Goal: Task Accomplishment & Management: Complete application form

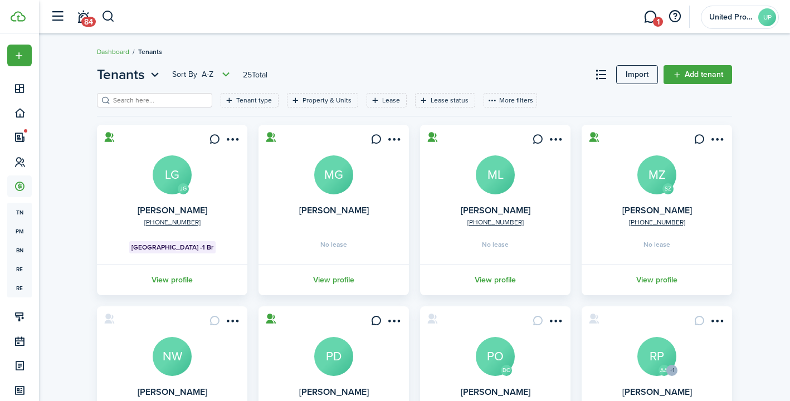
click at [684, 71] on link "Add tenant" at bounding box center [697, 74] width 68 height 19
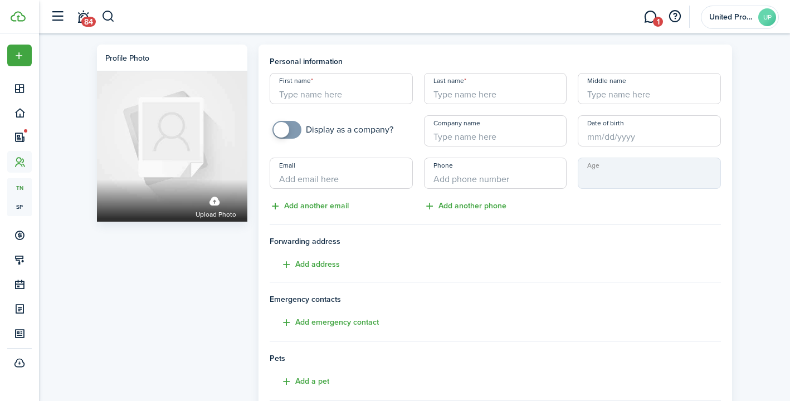
click at [360, 87] on input "First name" at bounding box center [341, 88] width 143 height 31
type input "[PERSON_NAME]"
type input "Tribuzzi"
type input "7168299377"
drag, startPoint x: 360, startPoint y: 179, endPoint x: 266, endPoint y: 177, distance: 94.7
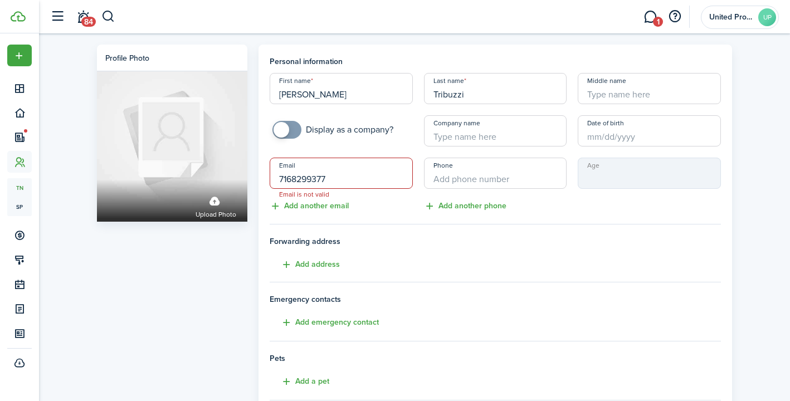
click at [266, 177] on mobiscroll-input "Email 7168299377 Email is not valid" at bounding box center [341, 173] width 154 height 31
type input "[EMAIL_ADDRESS][DOMAIN_NAME]"
click at [459, 168] on input "+1" at bounding box center [495, 173] width 143 height 31
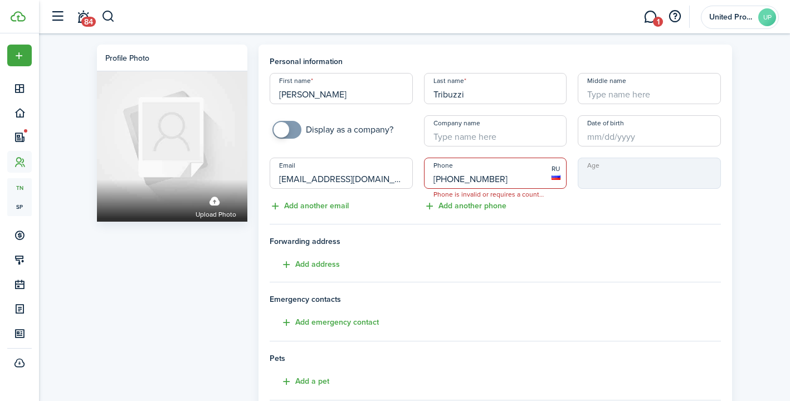
type input "[PHONE_NUMBER]"
click at [485, 182] on input "[PHONE_NUMBER]" at bounding box center [495, 173] width 143 height 31
drag, startPoint x: 497, startPoint y: 180, endPoint x: 420, endPoint y: 179, distance: 76.3
click at [420, 179] on div "Phone [PHONE_NUMBER] Phone is invalid or requires a country code RU" at bounding box center [495, 173] width 154 height 31
type input "[PHONE_NUMBER]"
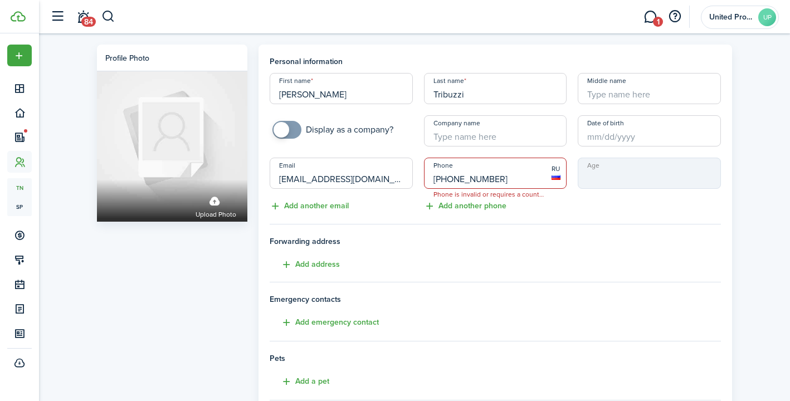
drag, startPoint x: 501, startPoint y: 178, endPoint x: 412, endPoint y: 177, distance: 89.1
click at [412, 177] on div "First name [PERSON_NAME] Last name [PERSON_NAME] Middle name Display as a compa…" at bounding box center [495, 143] width 462 height 140
type input "[PHONE_NUMBER]"
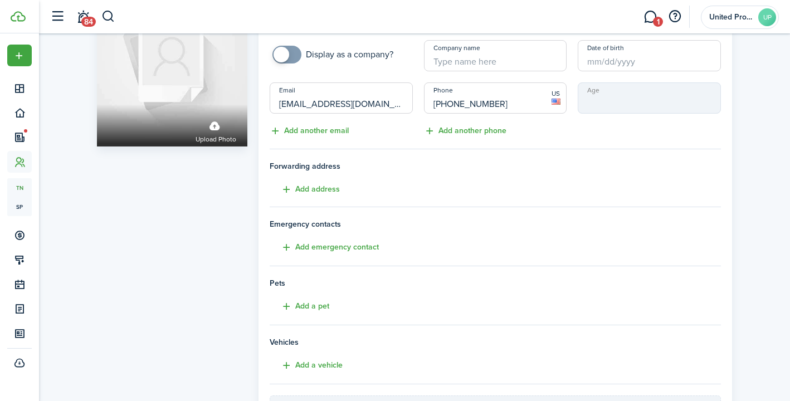
scroll to position [76, 0]
click at [286, 246] on button "Add emergency contact" at bounding box center [324, 246] width 109 height 13
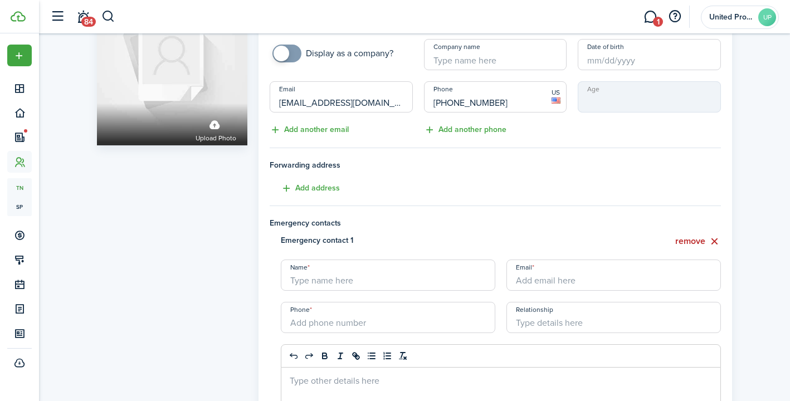
click at [336, 281] on input "Name" at bounding box center [388, 274] width 214 height 31
type input "[PERSON_NAME]"
click at [350, 327] on input "+1" at bounding box center [388, 317] width 214 height 31
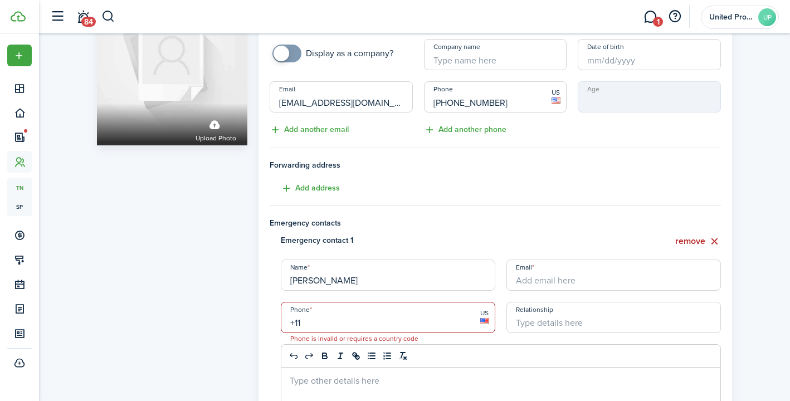
type input "+1"
type input "[PHONE_NUMBER]"
type input "Friend"
type button "undo"
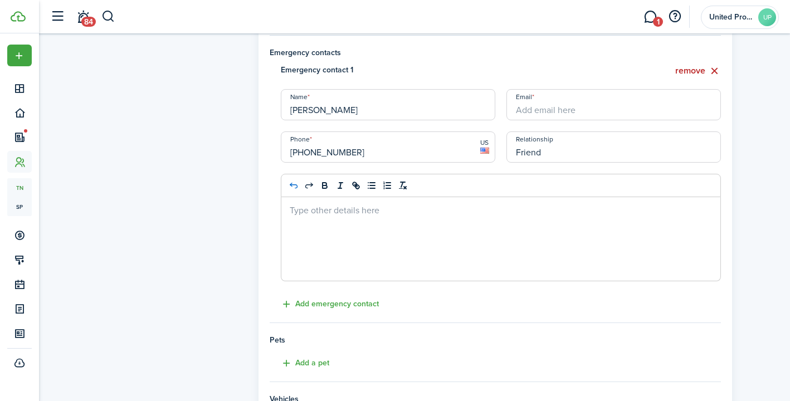
scroll to position [257, 0]
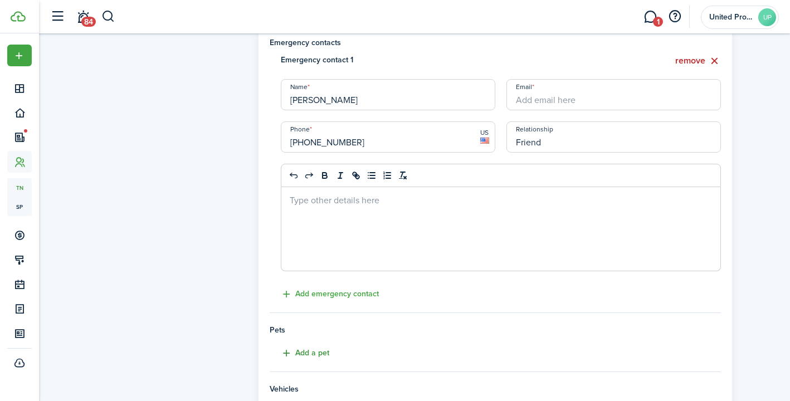
click at [311, 355] on button "Add a pet" at bounding box center [300, 353] width 60 height 13
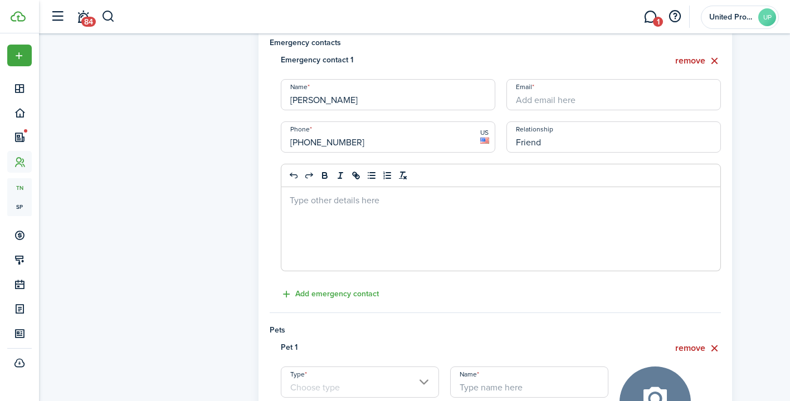
click at [326, 381] on input "Type" at bounding box center [360, 381] width 158 height 31
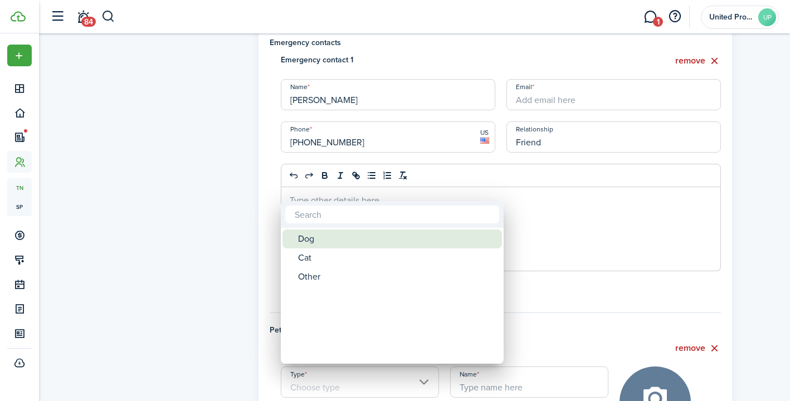
click at [354, 242] on div "Dog" at bounding box center [396, 238] width 197 height 19
type input "Dog"
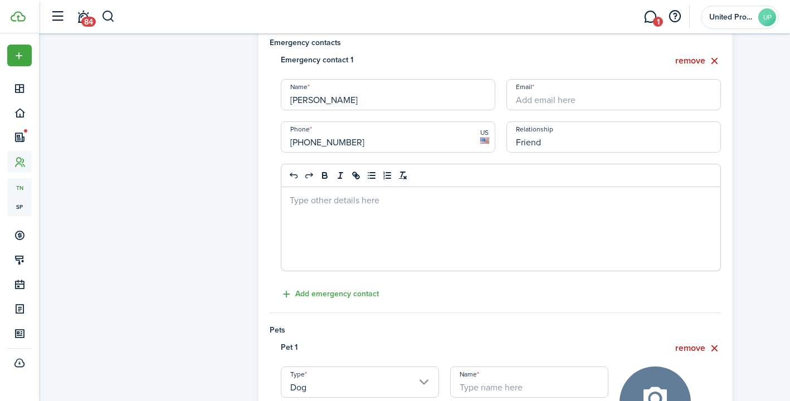
click at [498, 388] on input "Name" at bounding box center [529, 381] width 158 height 31
type input "[PERSON_NAME]"
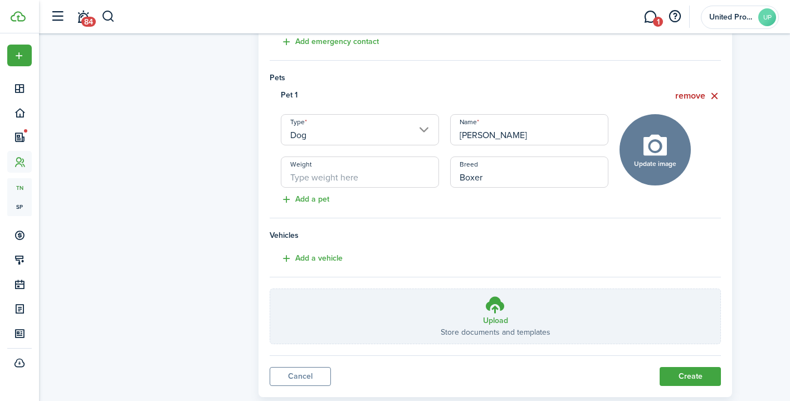
scroll to position [535, 0]
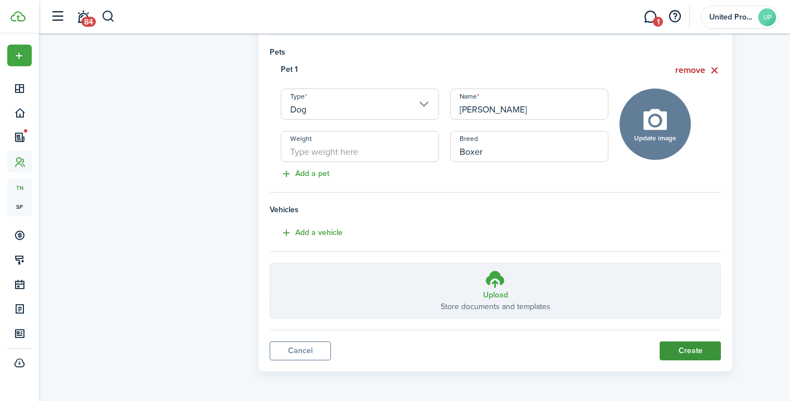
type input "Boxer"
click at [685, 349] on button "Create" at bounding box center [689, 350] width 61 height 19
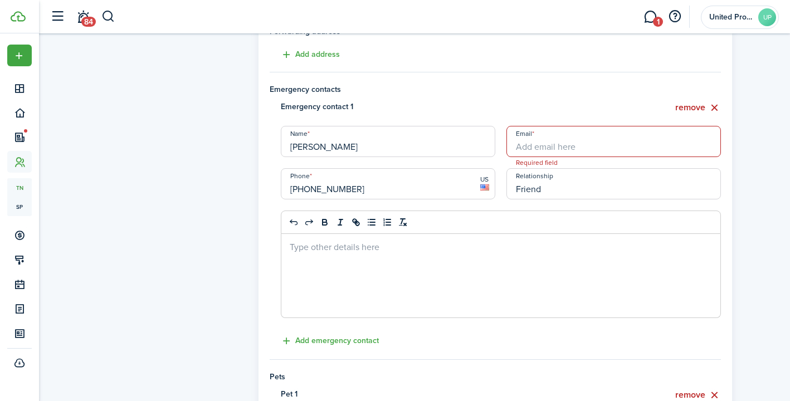
scroll to position [151, 0]
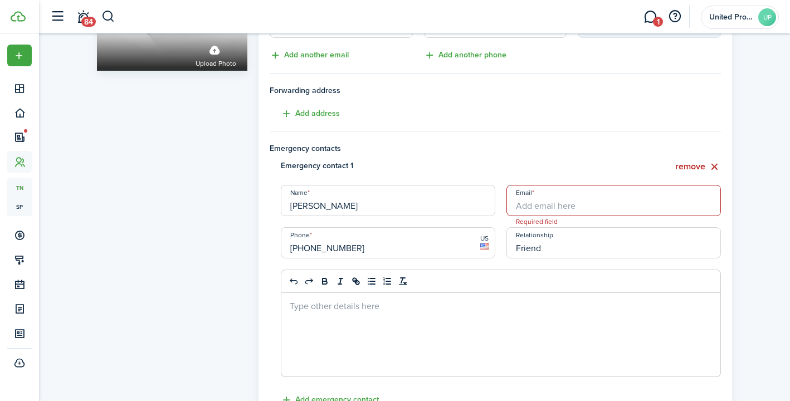
click at [632, 202] on input "Email" at bounding box center [613, 200] width 214 height 31
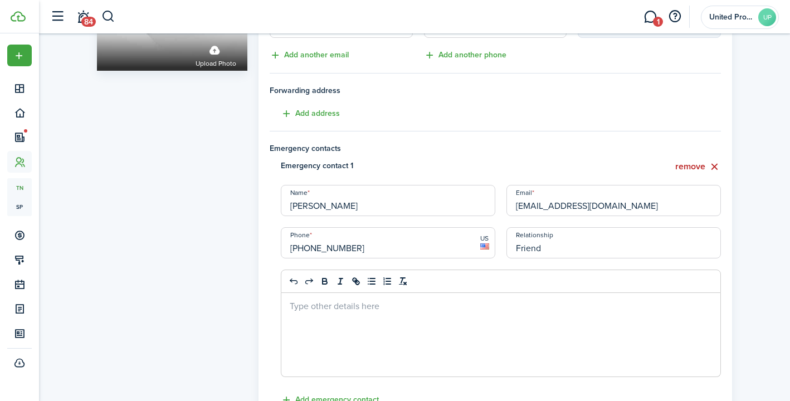
type input "[EMAIL_ADDRESS][DOMAIN_NAME]"
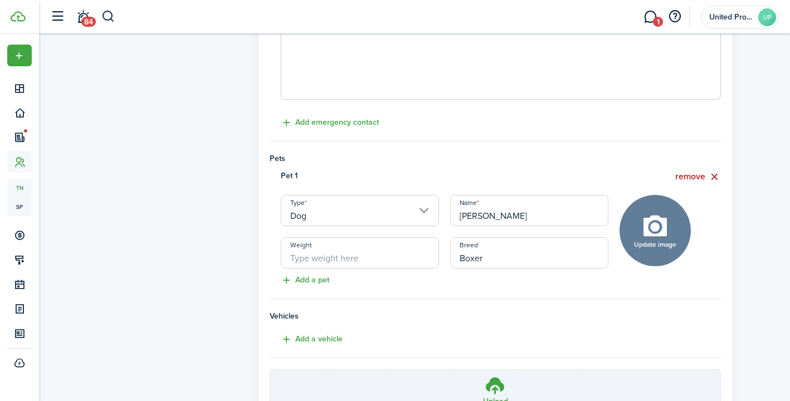
scroll to position [535, 0]
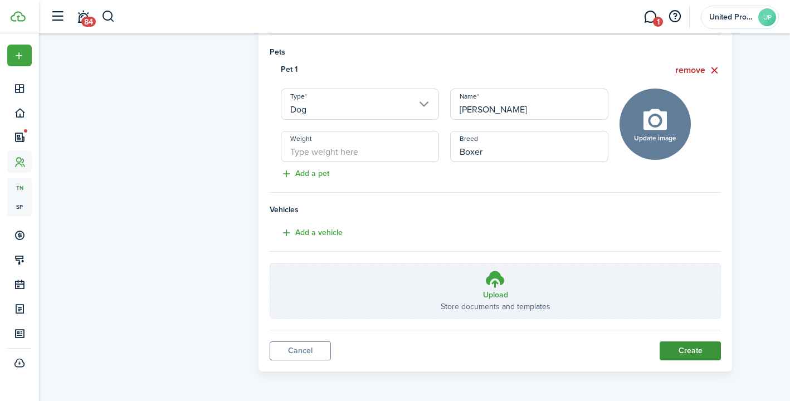
click at [686, 352] on button "Create" at bounding box center [689, 350] width 61 height 19
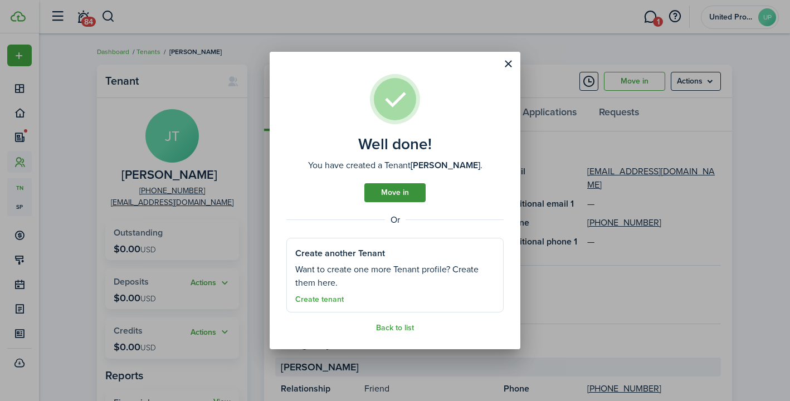
click at [408, 191] on link "Move in" at bounding box center [394, 192] width 61 height 19
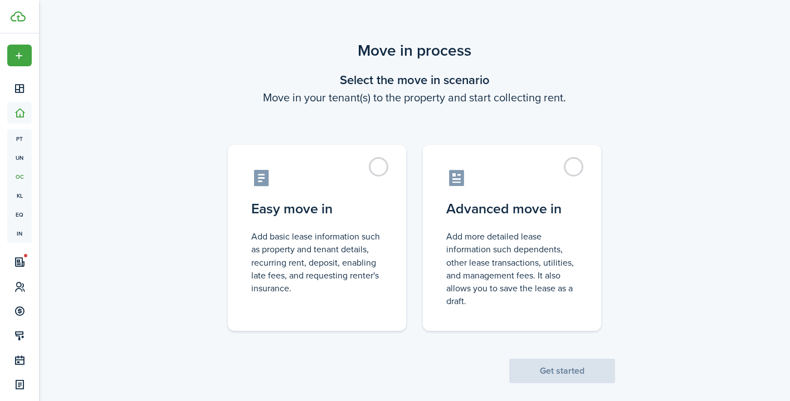
click at [219, 109] on scenario "Move in process Select the move in scenario Move in your tenant(s) to the prope…" at bounding box center [414, 211] width 412 height 344
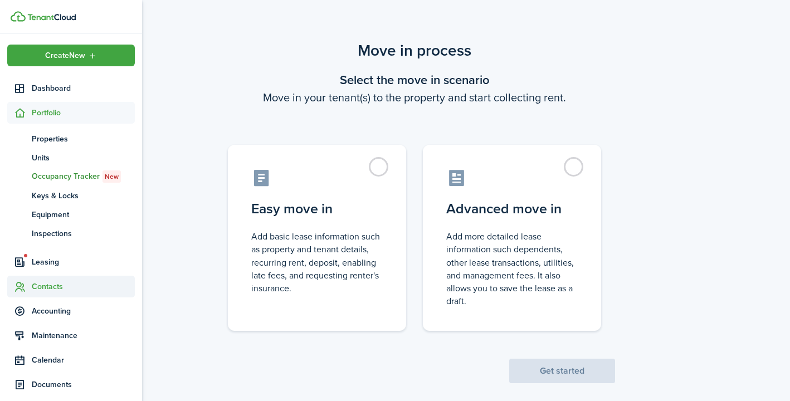
scroll to position [13, 0]
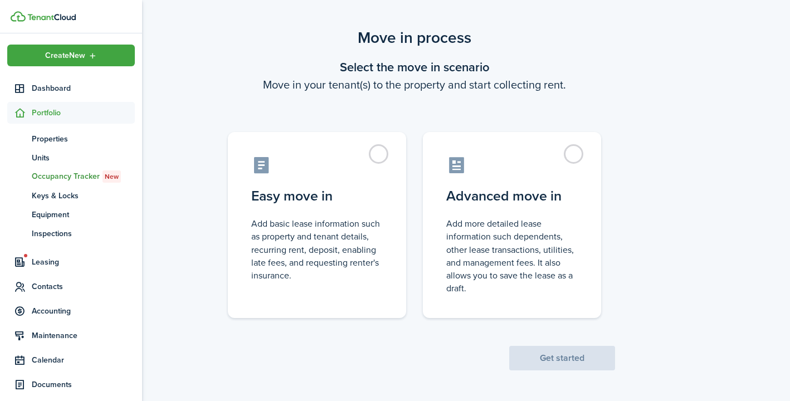
click at [79, 112] on span "Portfolio" at bounding box center [83, 113] width 103 height 12
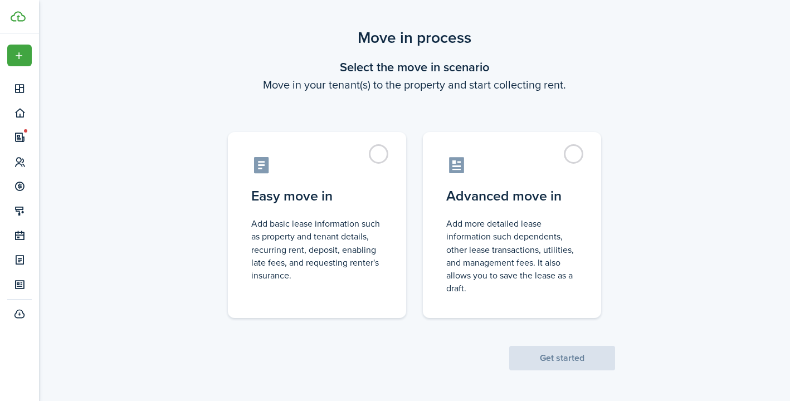
click at [522, 349] on scenario-actions "Get started" at bounding box center [562, 344] width 106 height 52
click at [523, 364] on span "Get started" at bounding box center [562, 358] width 106 height 12
click at [573, 354] on span "Get started" at bounding box center [562, 358] width 106 height 12
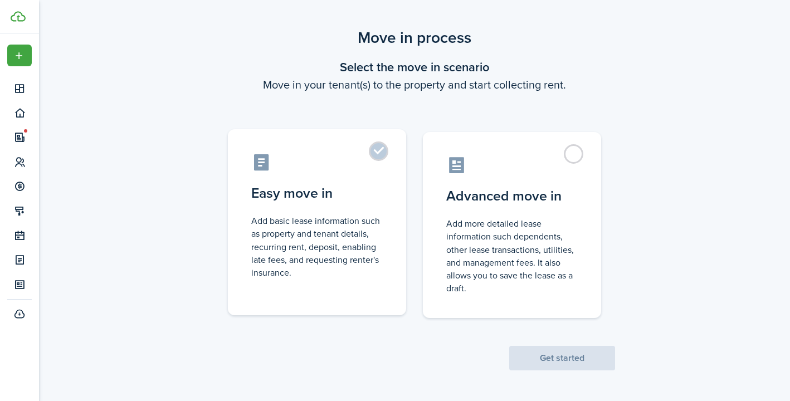
click at [385, 157] on label "Easy move in Add basic lease information such as property and tenant details, r…" at bounding box center [317, 222] width 178 height 186
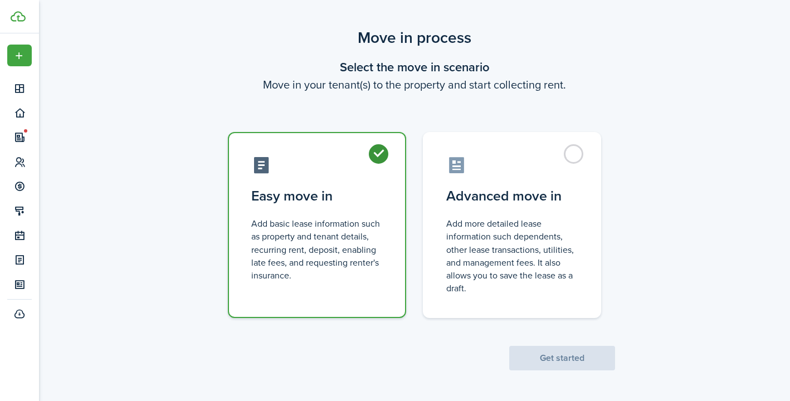
radio input "true"
click at [547, 355] on button "Get started" at bounding box center [562, 358] width 106 height 25
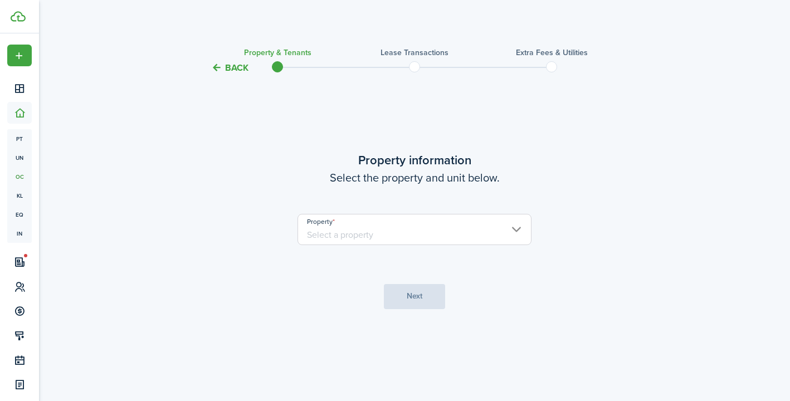
click at [518, 226] on input "Property" at bounding box center [414, 229] width 234 height 31
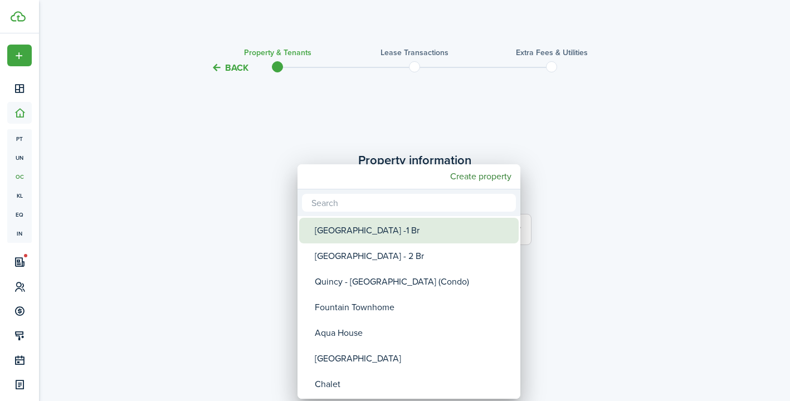
click at [391, 234] on div "[GEOGRAPHIC_DATA] -1 Br" at bounding box center [413, 231] width 197 height 26
type input "[GEOGRAPHIC_DATA] -1 Br"
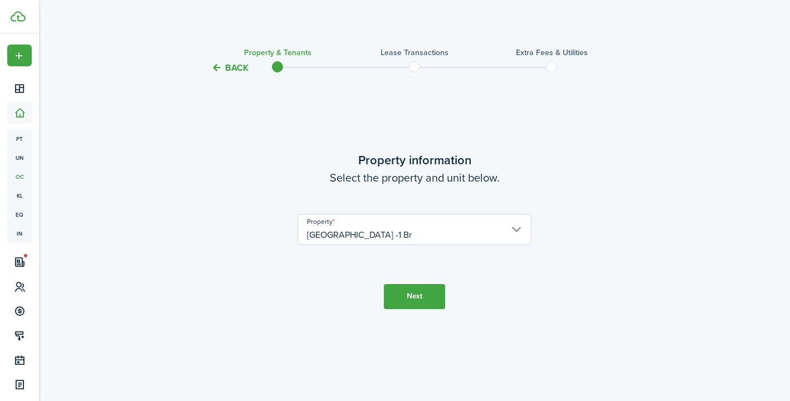
click at [404, 293] on button "Next" at bounding box center [414, 296] width 61 height 25
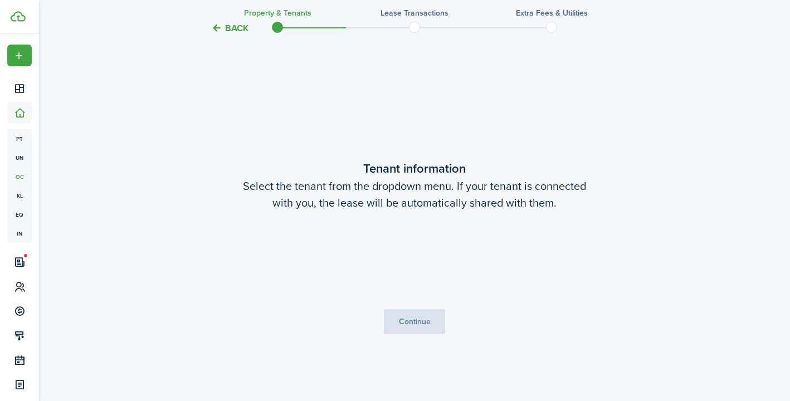
scroll to position [326, 0]
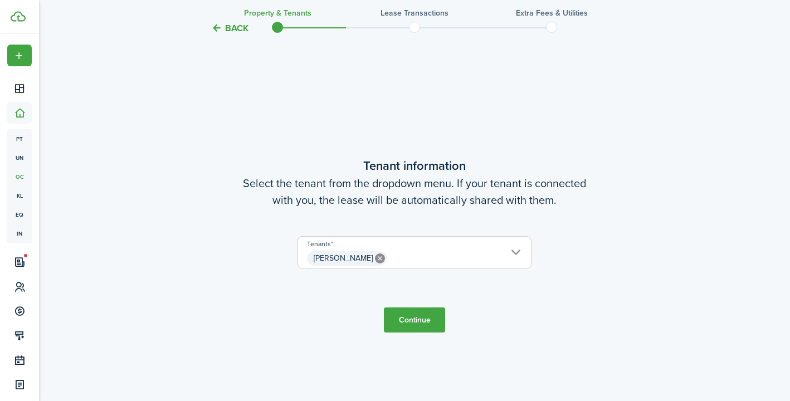
click at [417, 327] on button "Continue" at bounding box center [414, 319] width 61 height 25
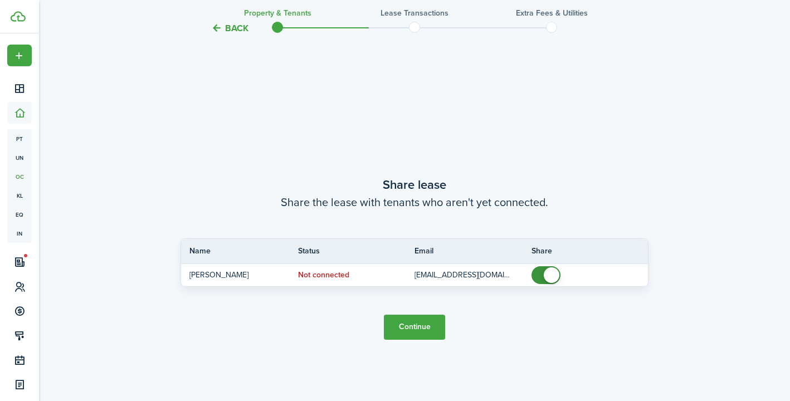
scroll to position [727, 0]
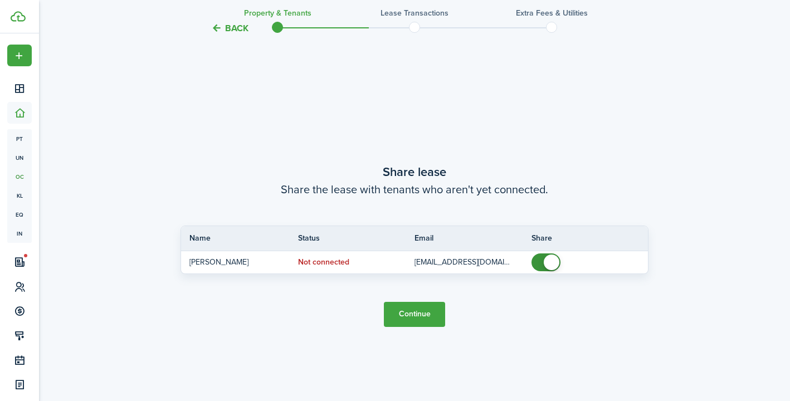
click at [424, 316] on button "Continue" at bounding box center [414, 314] width 61 height 25
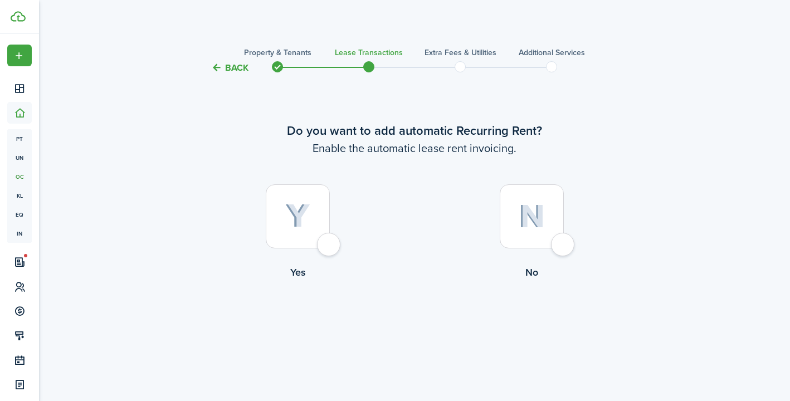
click at [329, 247] on div at bounding box center [298, 216] width 64 height 64
radio input "true"
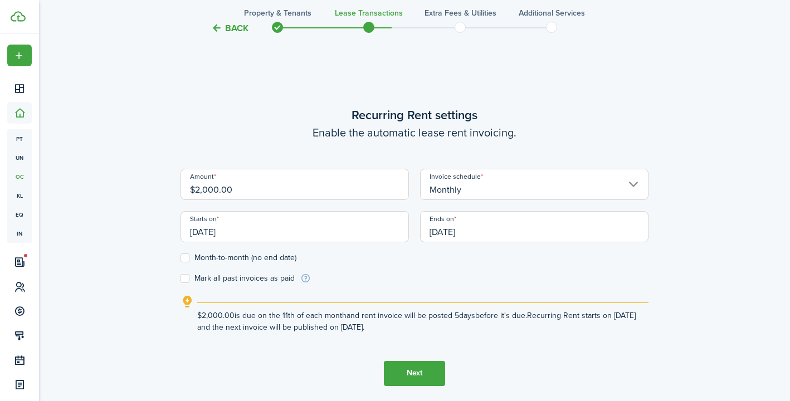
scroll to position [326, 0]
drag, startPoint x: 252, startPoint y: 194, endPoint x: 160, endPoint y: 185, distance: 92.4
click at [160, 185] on div "Back Property & Tenants Lease Transactions Extra fees & Utilities Additional Se…" at bounding box center [414, 79] width 646 height 732
type input "$1,800.00"
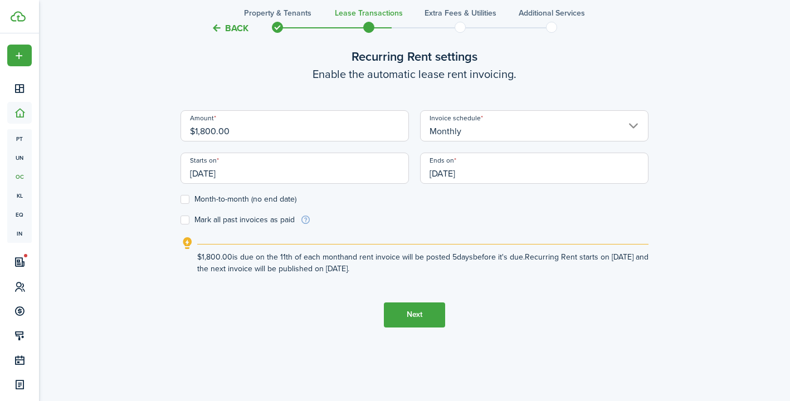
scroll to position [401, 0]
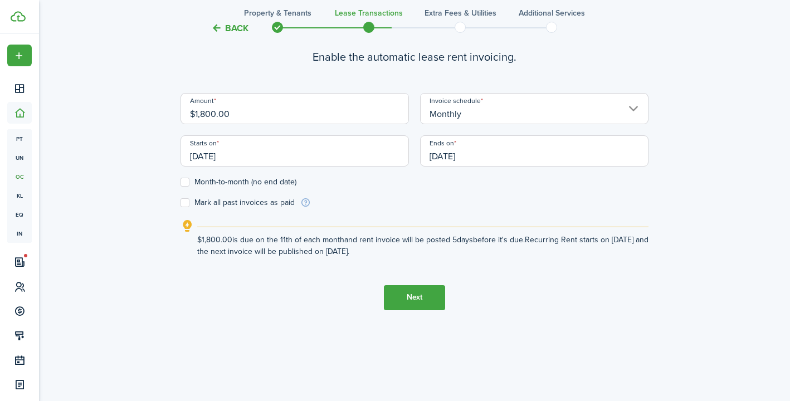
click at [415, 299] on button "Next" at bounding box center [414, 297] width 61 height 25
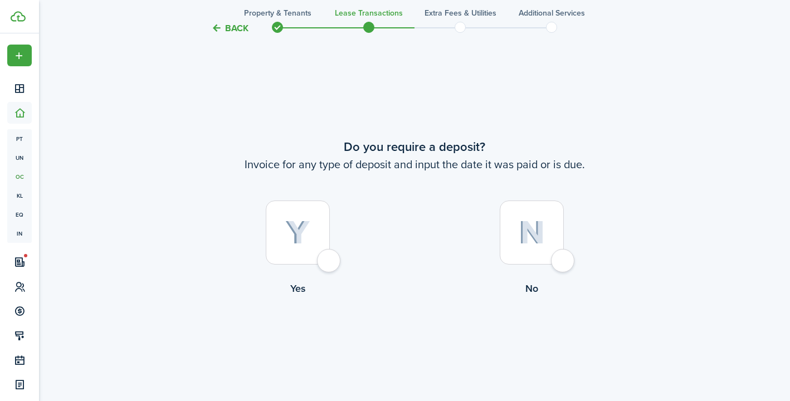
scroll to position [727, 0]
click at [330, 261] on div at bounding box center [298, 231] width 64 height 64
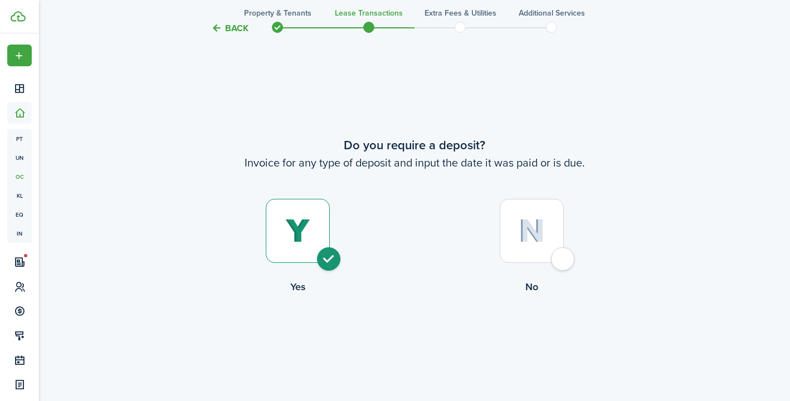
radio input "true"
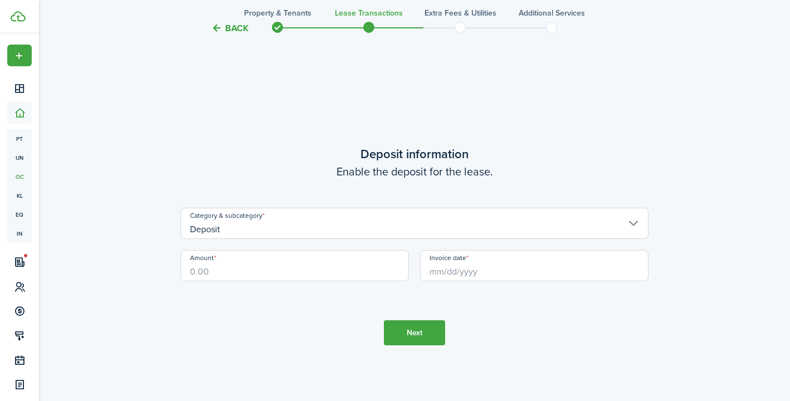
scroll to position [1128, 0]
click at [335, 275] on input "Amount" at bounding box center [294, 264] width 228 height 31
click at [431, 267] on input "Invoice date" at bounding box center [534, 264] width 228 height 31
type input "$1,000.00"
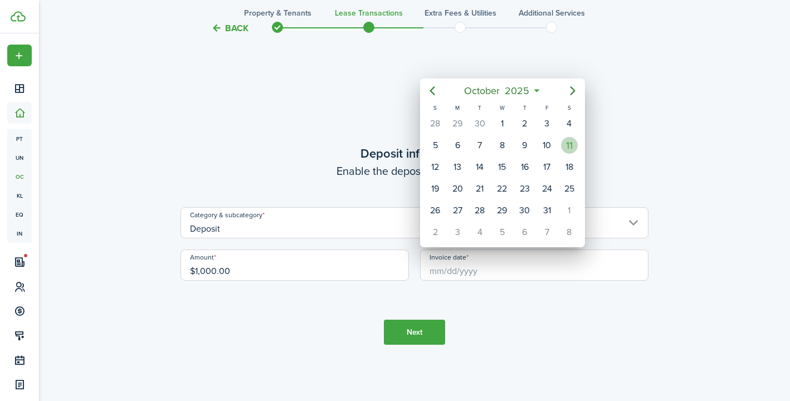
click at [563, 150] on div "11" at bounding box center [569, 145] width 22 height 21
type input "[DATE]"
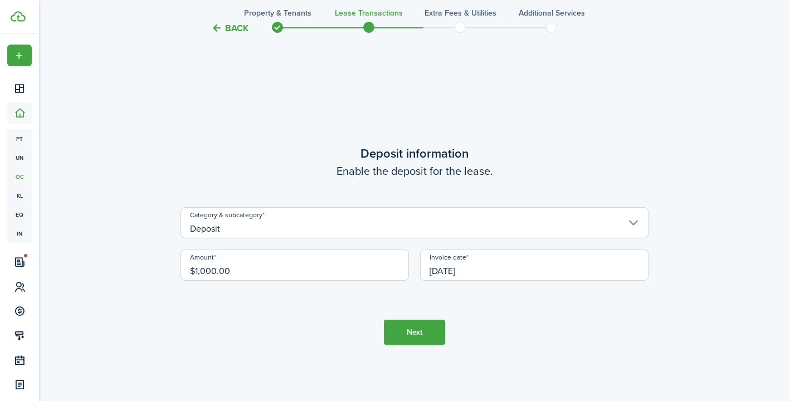
click at [403, 338] on button "Next" at bounding box center [414, 332] width 61 height 25
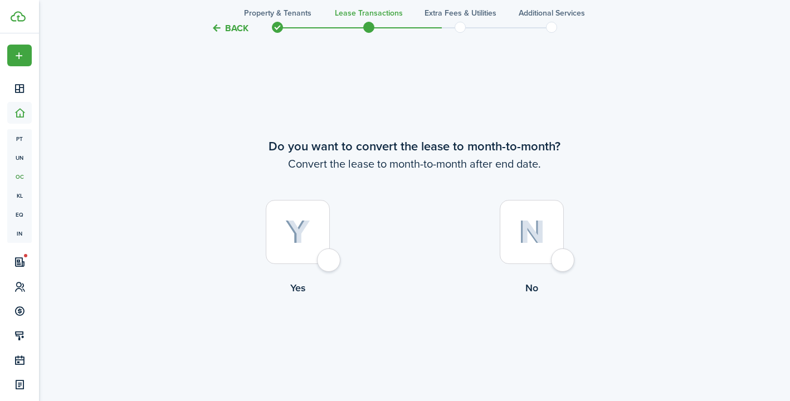
scroll to position [1529, 0]
click at [328, 261] on div at bounding box center [298, 231] width 64 height 64
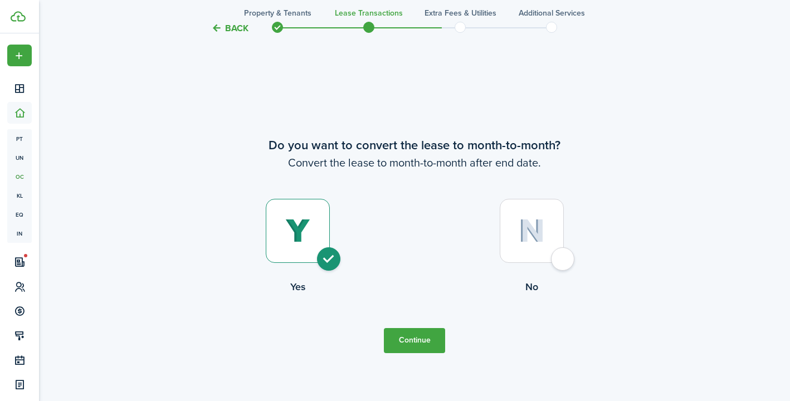
click at [564, 255] on div at bounding box center [531, 231] width 64 height 64
radio input "false"
radio input "true"
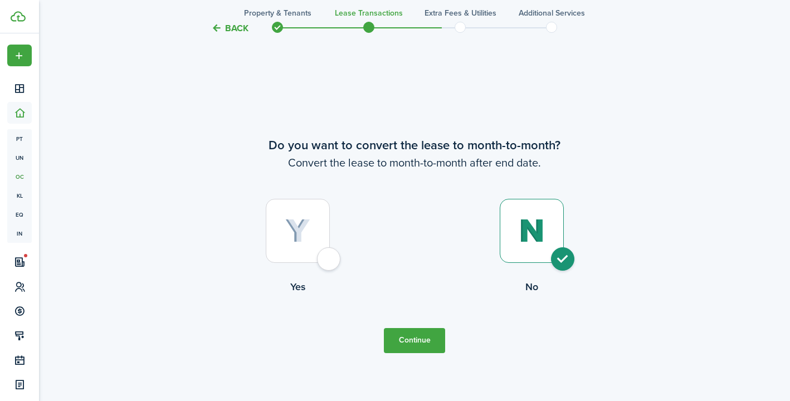
click at [422, 339] on button "Continue" at bounding box center [414, 340] width 61 height 25
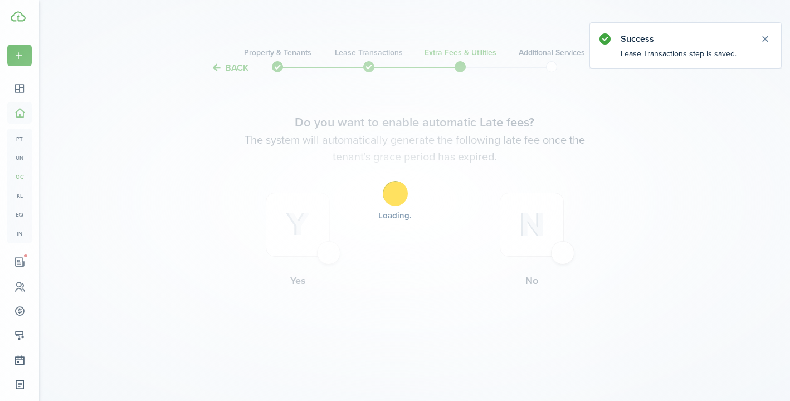
scroll to position [0, 0]
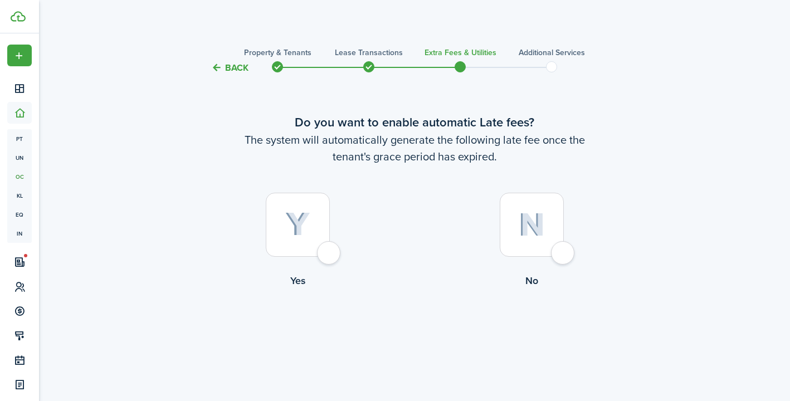
click at [323, 257] on div at bounding box center [298, 225] width 64 height 64
radio input "true"
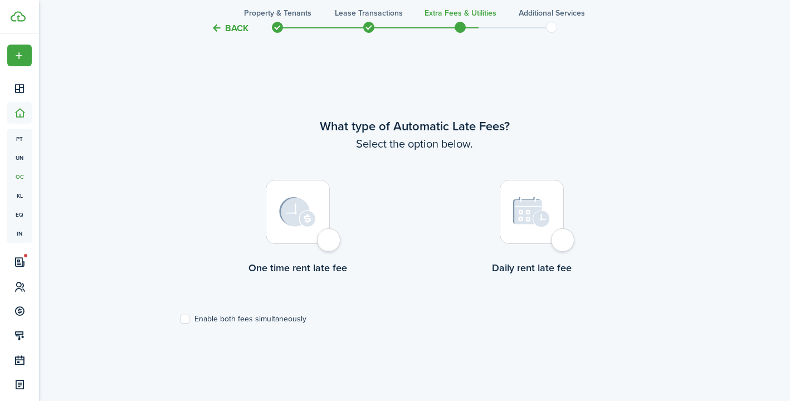
scroll to position [326, 0]
click at [330, 242] on div at bounding box center [298, 210] width 64 height 64
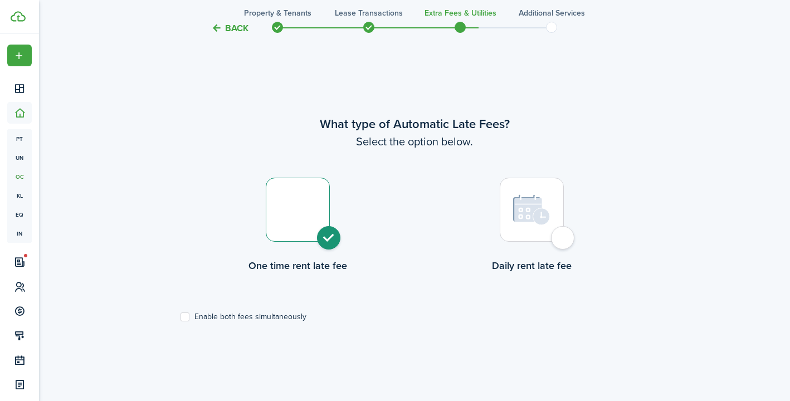
radio input "true"
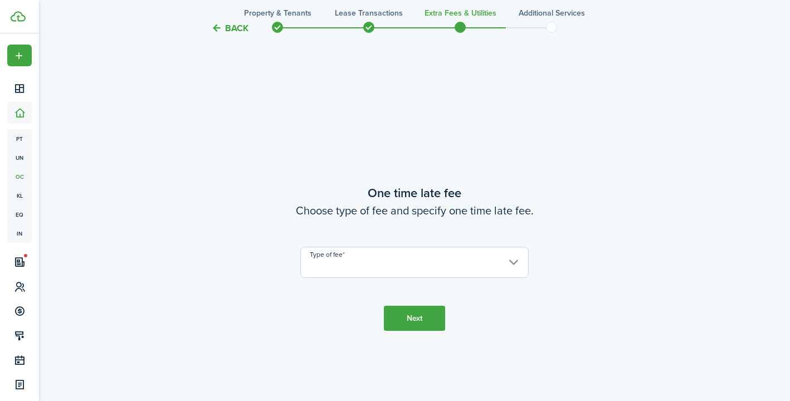
scroll to position [727, 0]
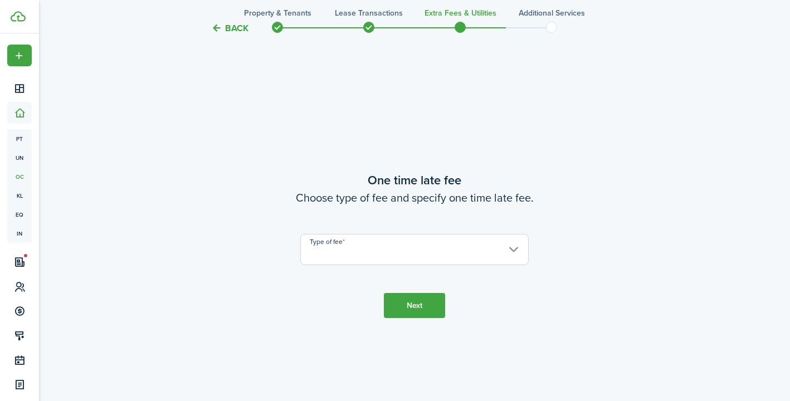
click at [415, 256] on input "Type of fee" at bounding box center [414, 249] width 228 height 31
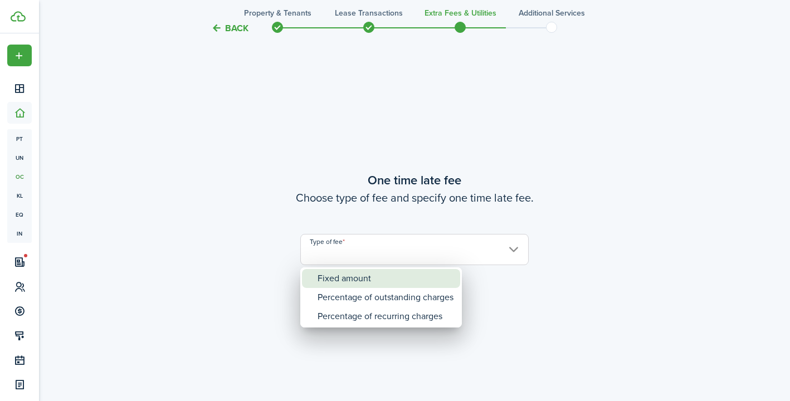
click at [341, 276] on div "Fixed amount" at bounding box center [385, 278] width 136 height 19
type input "Fixed amount"
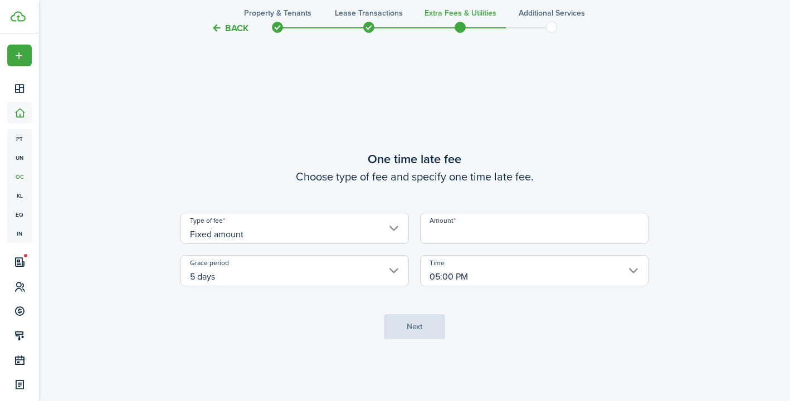
click at [472, 233] on input "Amount" at bounding box center [534, 228] width 228 height 31
type input "$50.00"
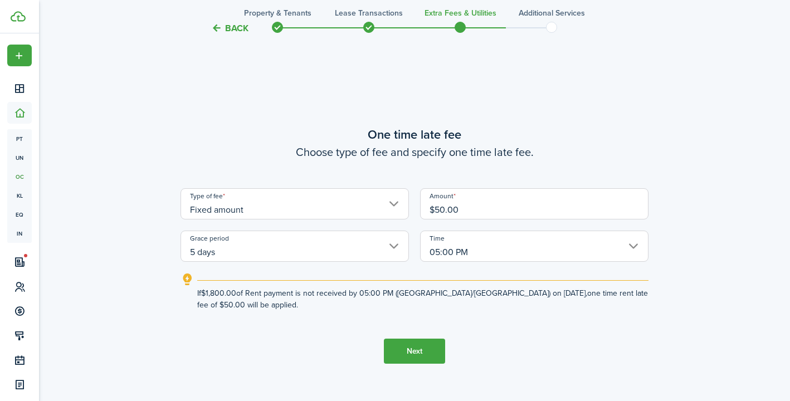
click at [421, 356] on button "Next" at bounding box center [414, 351] width 61 height 25
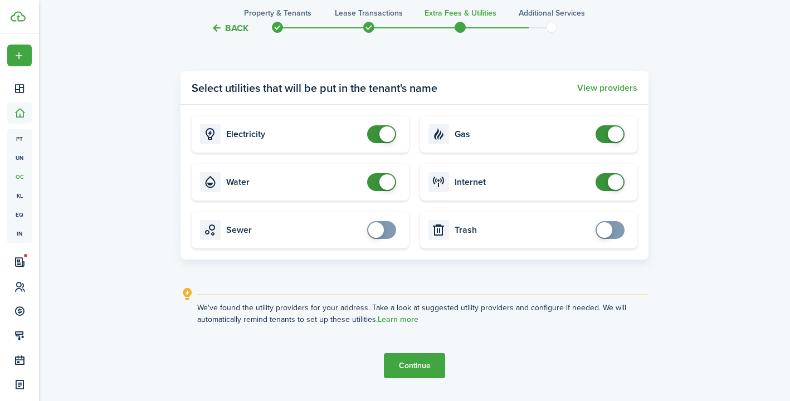
scroll to position [1250, 0]
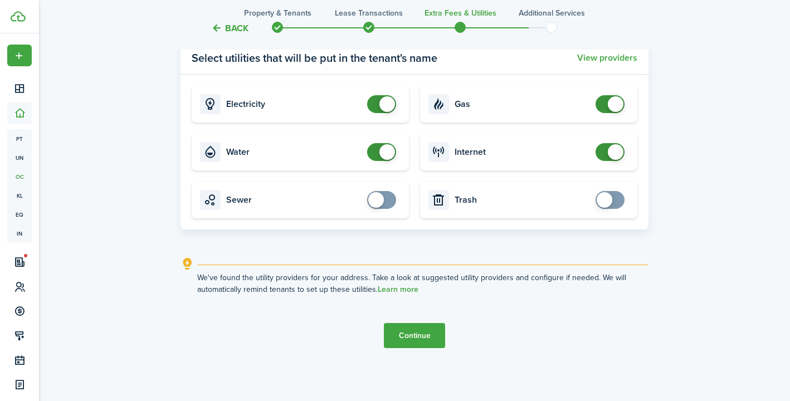
click at [377, 109] on span at bounding box center [381, 104] width 11 height 18
checkbox input "false"
click at [378, 109] on span at bounding box center [381, 104] width 11 height 18
checkbox input "false"
click at [379, 152] on span at bounding box center [387, 152] width 16 height 16
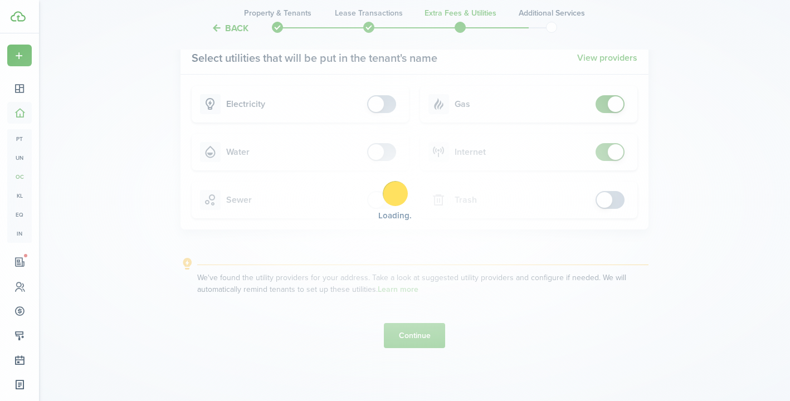
click at [603, 104] on div "Loading" at bounding box center [395, 200] width 790 height 401
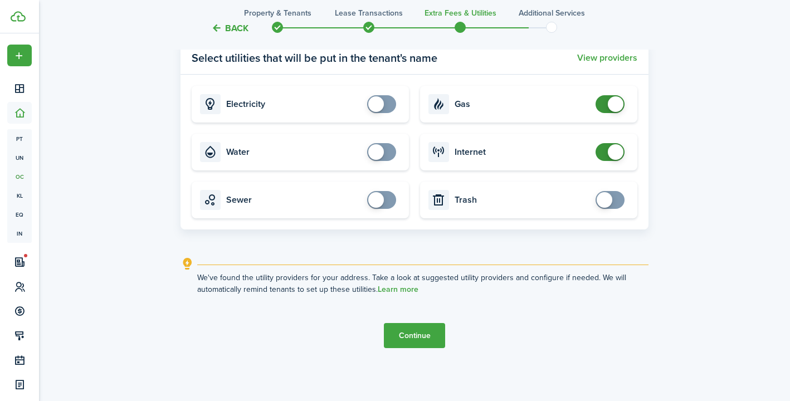
checkbox input "false"
click at [604, 106] on span at bounding box center [609, 104] width 11 height 18
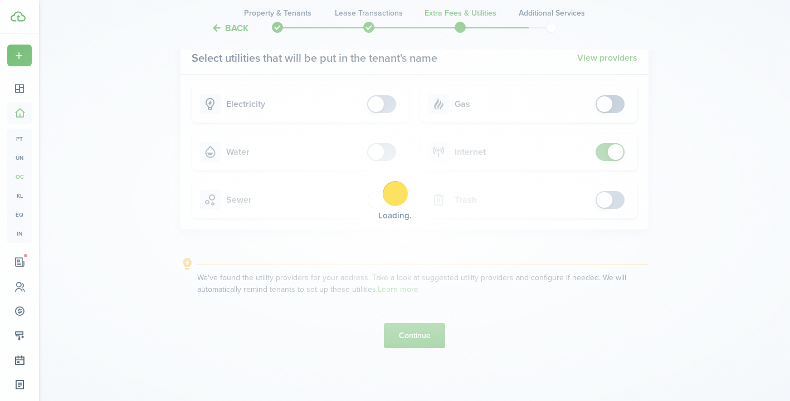
click at [604, 150] on span at bounding box center [609, 152] width 11 height 18
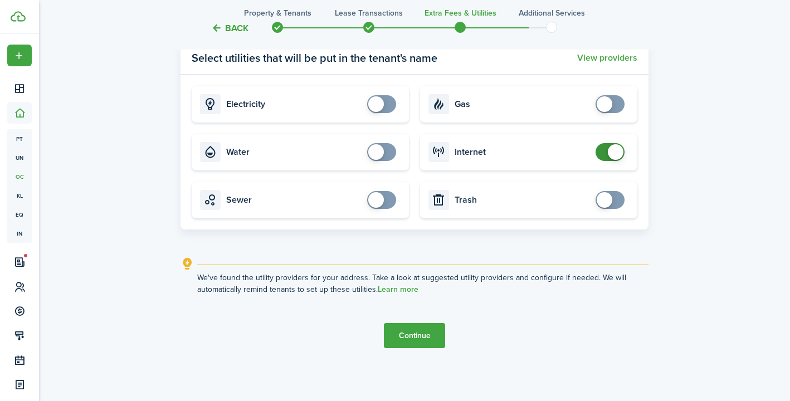
checkbox input "false"
click at [604, 150] on span at bounding box center [609, 152] width 11 height 18
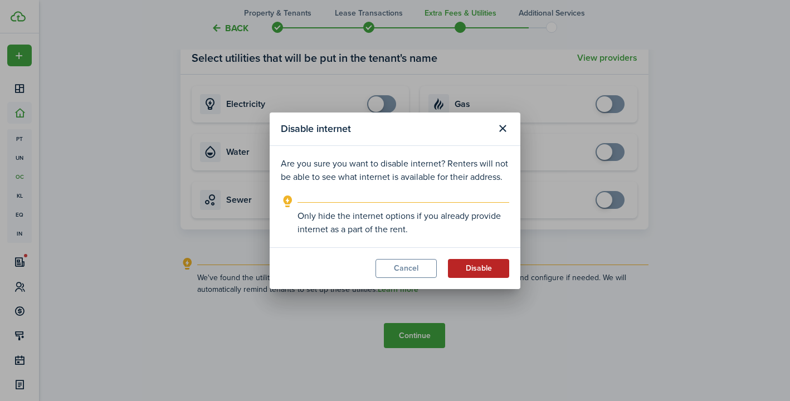
click at [476, 268] on button "Disable" at bounding box center [478, 268] width 61 height 19
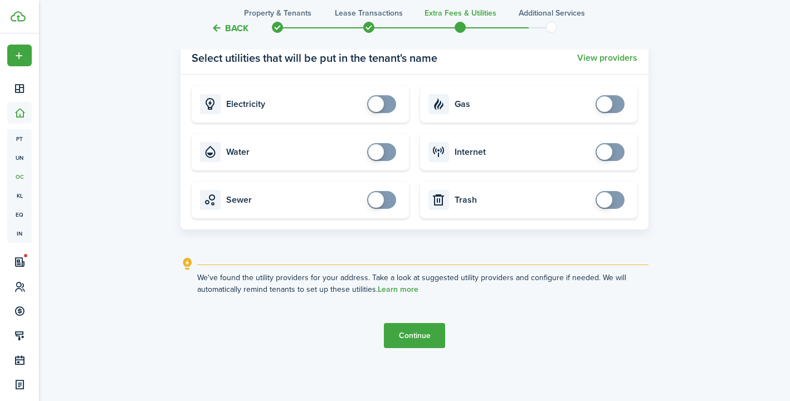
click at [399, 336] on button "Continue" at bounding box center [414, 335] width 61 height 25
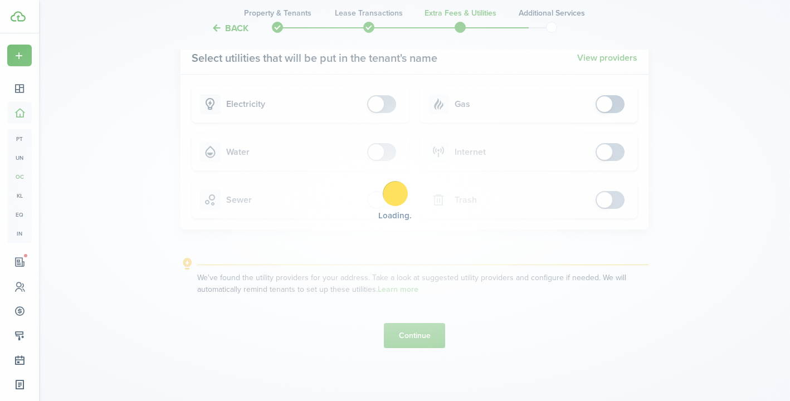
scroll to position [0, 0]
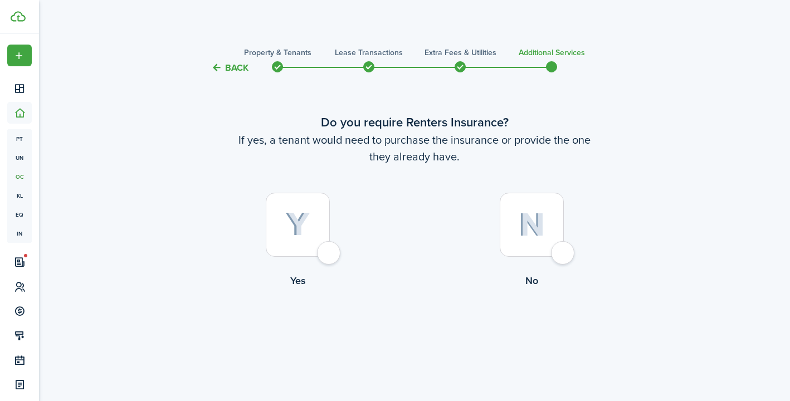
click at [557, 253] on div at bounding box center [531, 225] width 64 height 64
radio input "true"
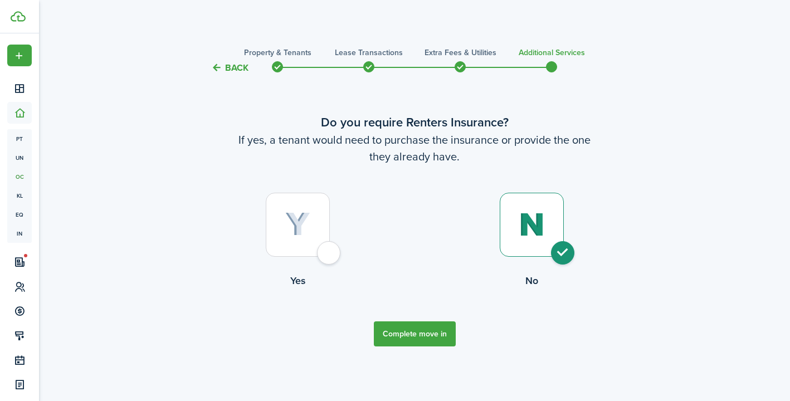
click at [432, 332] on button "Complete move in" at bounding box center [415, 333] width 82 height 25
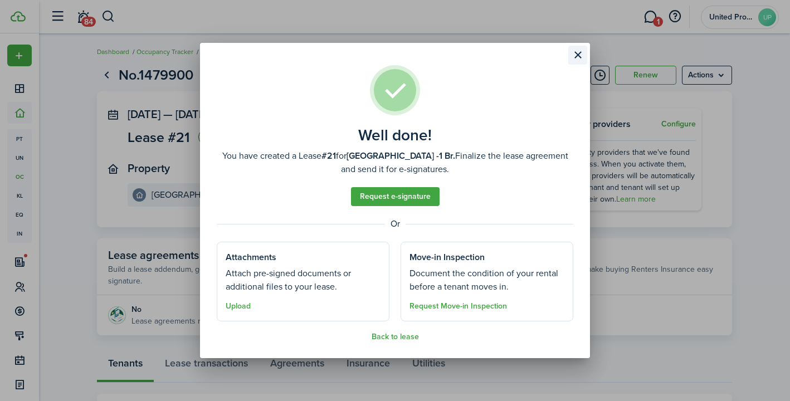
click at [577, 58] on button "Close modal" at bounding box center [577, 55] width 19 height 19
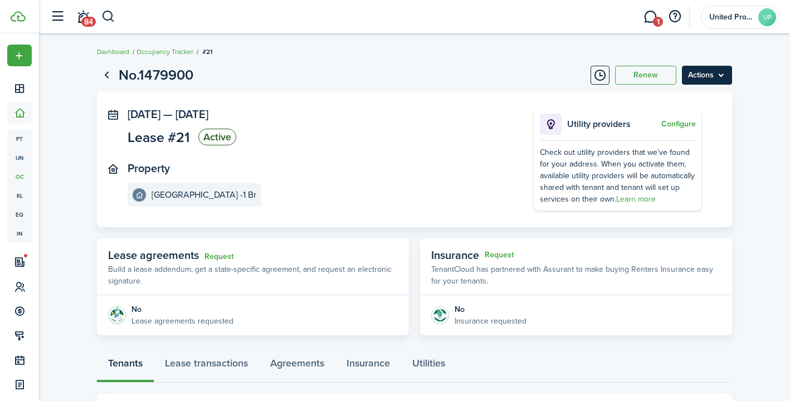
click at [704, 82] on menu-btn "Actions" at bounding box center [707, 75] width 50 height 19
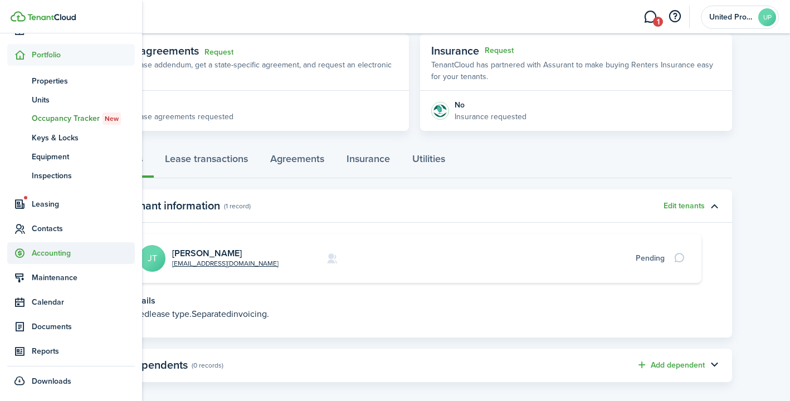
scroll to position [216, 0]
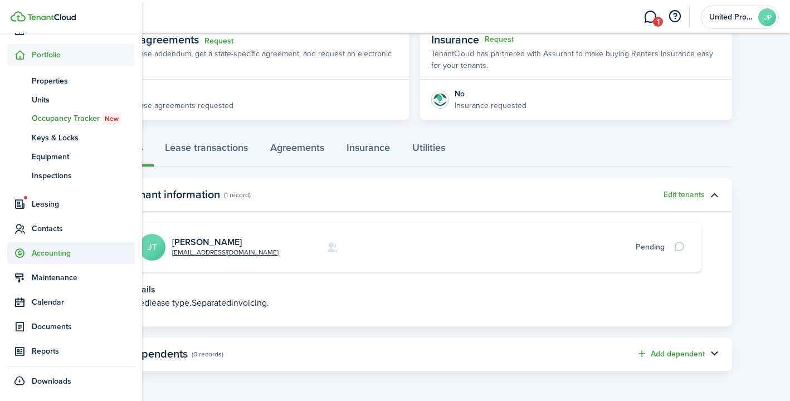
click at [71, 251] on span "Accounting" at bounding box center [83, 253] width 103 height 12
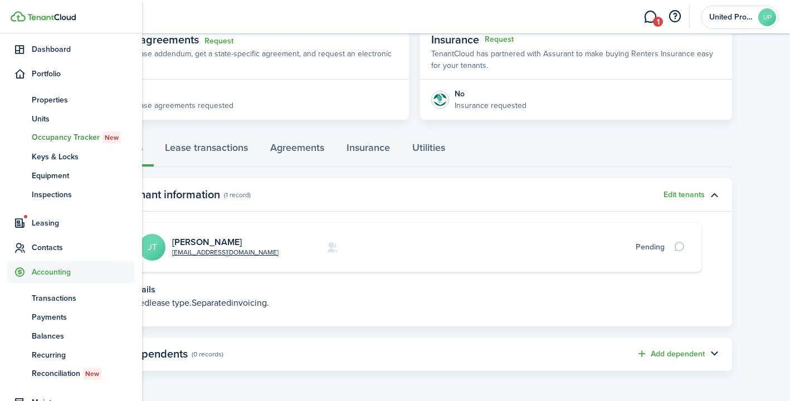
scroll to position [39, 0]
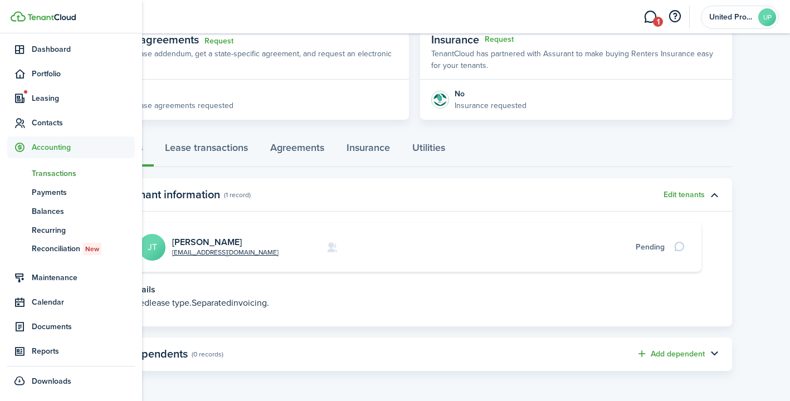
click at [67, 173] on span "Transactions" at bounding box center [83, 174] width 103 height 12
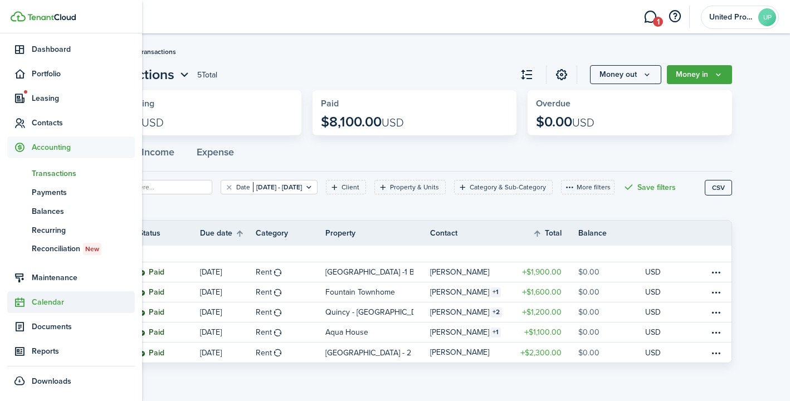
click at [52, 300] on span "Calendar" at bounding box center [83, 302] width 103 height 12
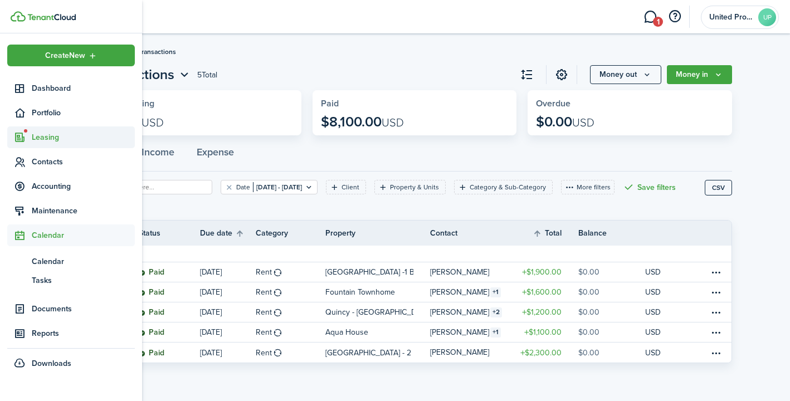
click at [85, 132] on span "Leasing" at bounding box center [83, 137] width 103 height 12
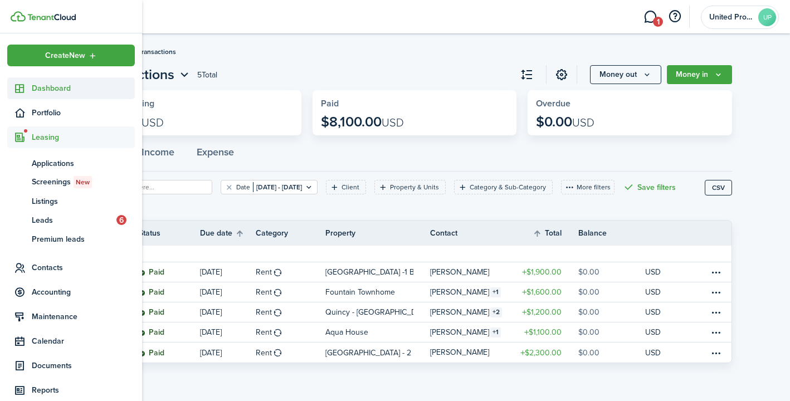
click at [68, 90] on span "Dashboard" at bounding box center [83, 88] width 103 height 12
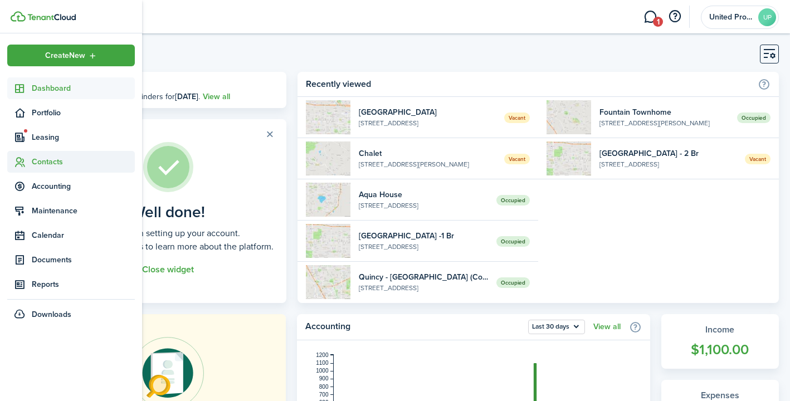
click at [55, 159] on span "Contacts" at bounding box center [83, 162] width 103 height 12
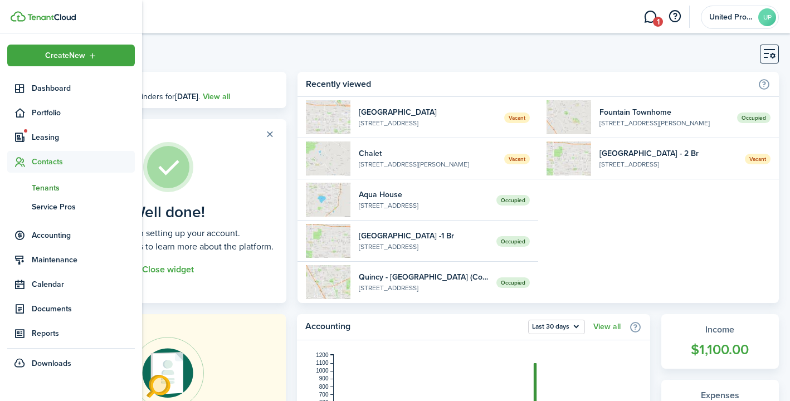
click at [61, 190] on span "Tenants" at bounding box center [83, 188] width 103 height 12
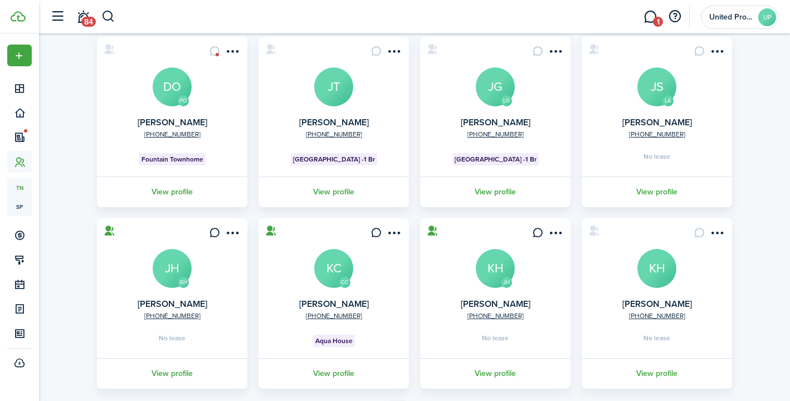
scroll to position [327, 0]
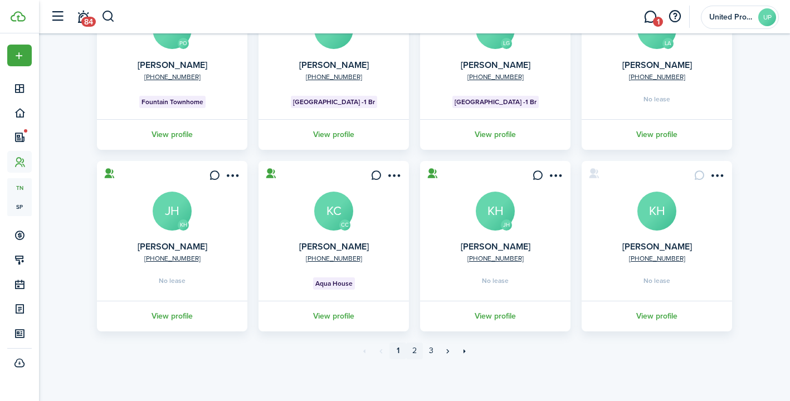
click at [417, 350] on link "2" at bounding box center [414, 350] width 17 height 17
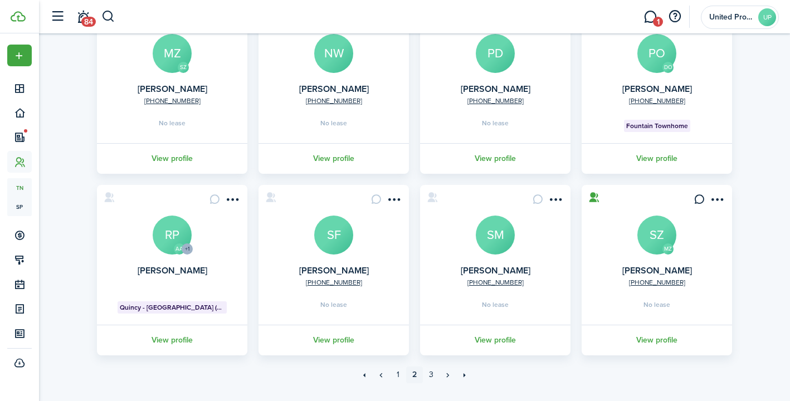
scroll to position [327, 0]
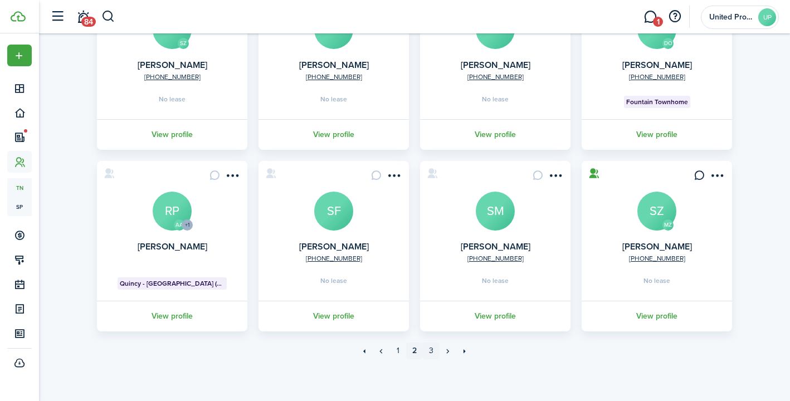
click at [432, 350] on link "3" at bounding box center [431, 350] width 17 height 17
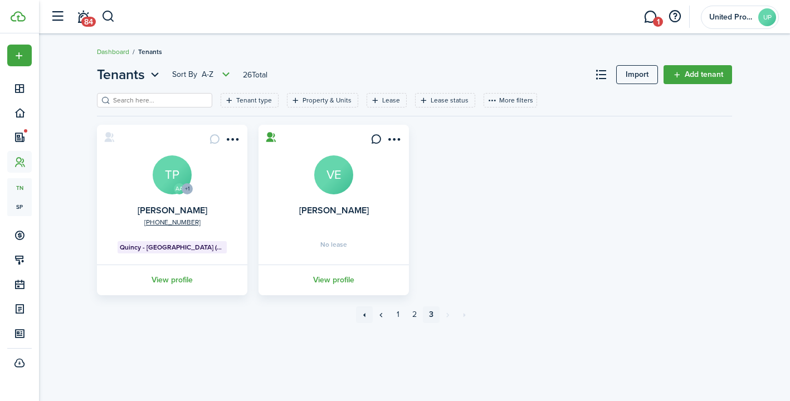
click at [364, 316] on link "««" at bounding box center [364, 314] width 17 height 17
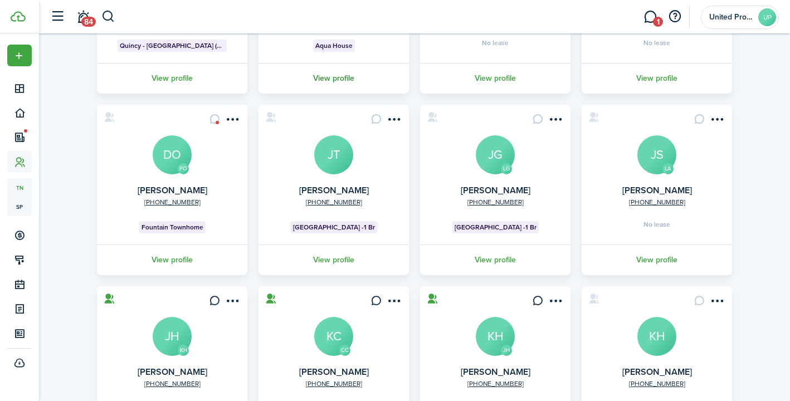
scroll to position [327, 0]
